Goal: Transaction & Acquisition: Subscribe to service/newsletter

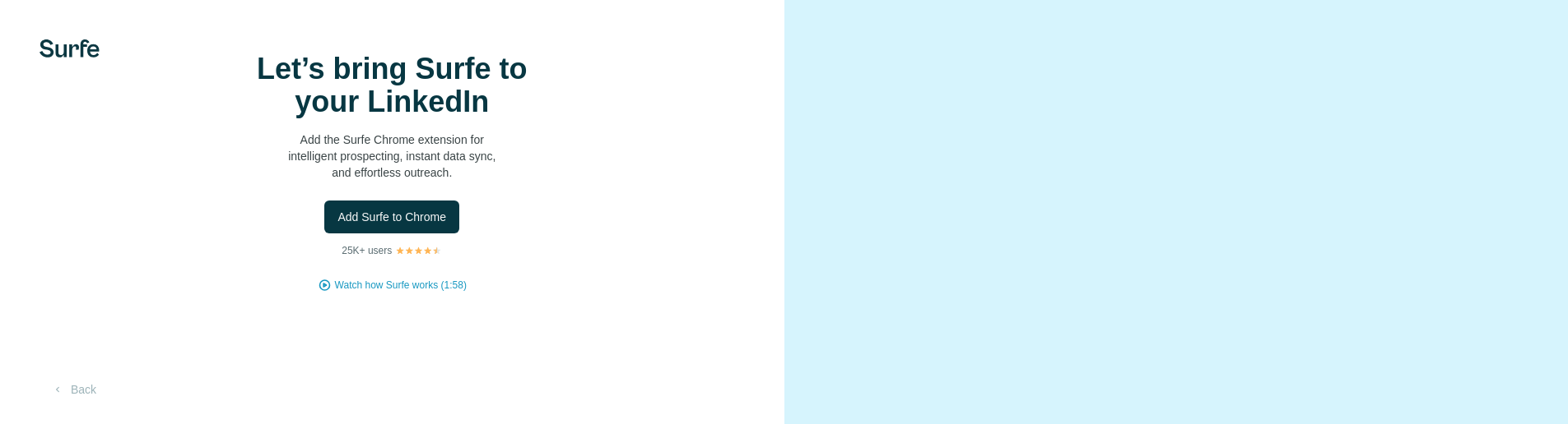
scroll to position [247, 0]
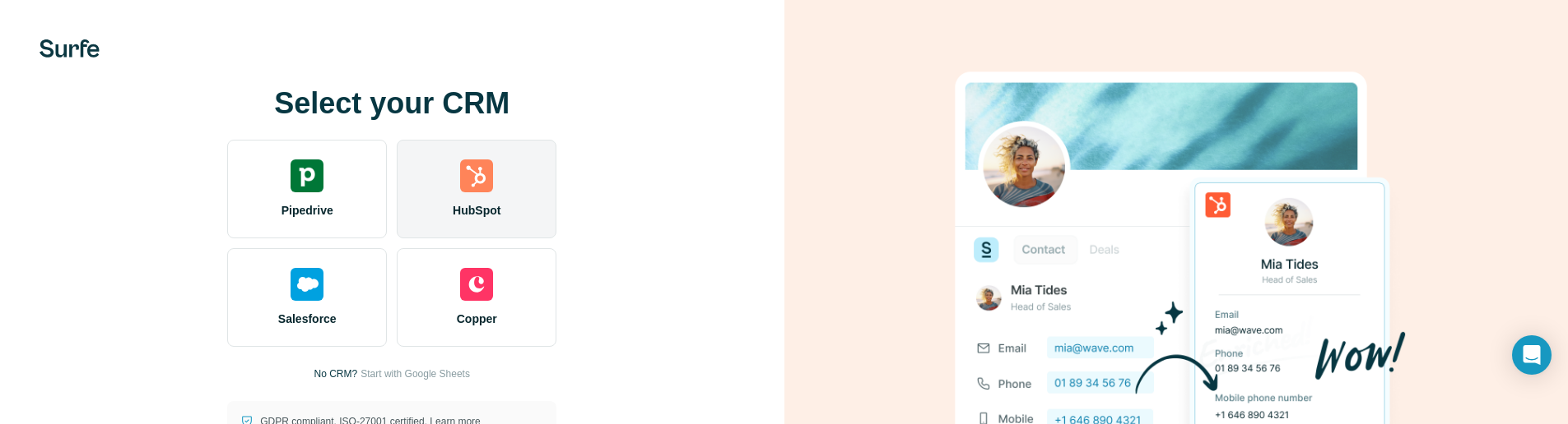
click at [475, 171] on img at bounding box center [476, 176] width 33 height 33
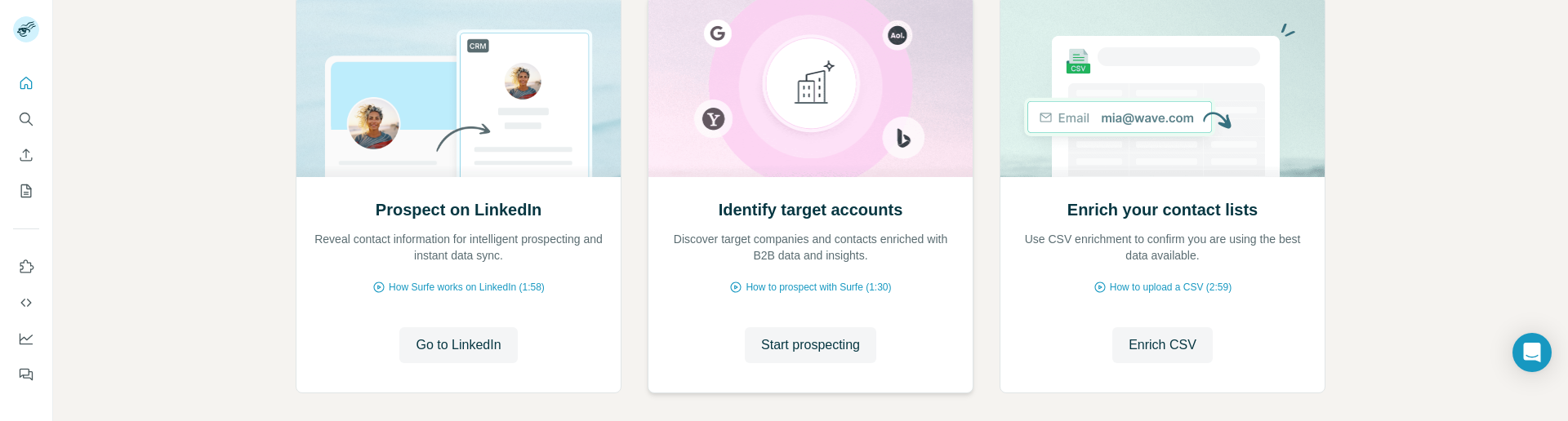
scroll to position [284, 0]
